Goal: Task Accomplishment & Management: Use online tool/utility

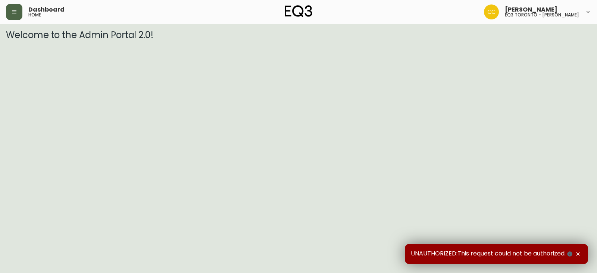
click at [7, 9] on button "button" at bounding box center [14, 12] width 16 height 16
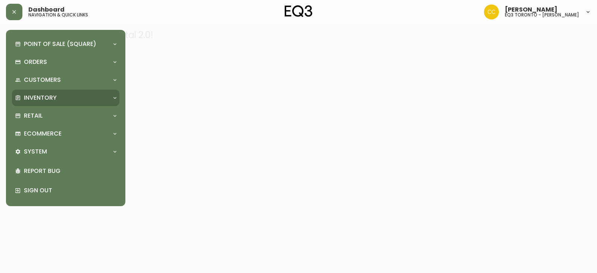
click at [45, 96] on p "Inventory" at bounding box center [40, 98] width 33 height 8
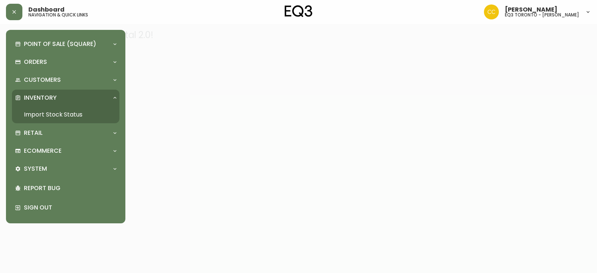
click at [53, 111] on link "Import Stock Status" at bounding box center [66, 114] width 108 height 17
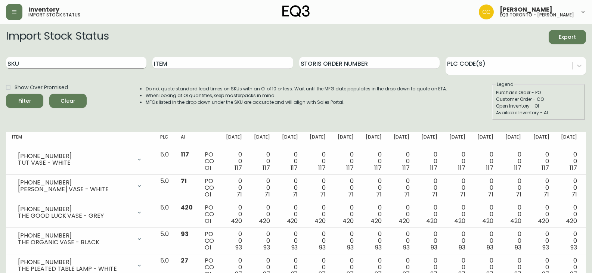
click at [130, 68] on input "SKU" at bounding box center [76, 63] width 140 height 12
paste input "[PHONE_NUMBER]"
type input "[PHONE_NUMBER]"
click at [6, 94] on button "Filter" at bounding box center [24, 101] width 37 height 14
